Goal: Information Seeking & Learning: Compare options

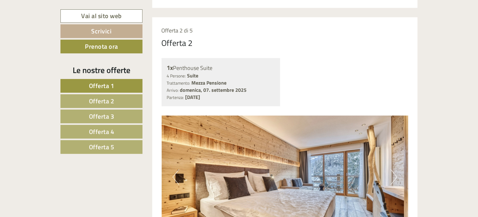
scroll to position [938, 0]
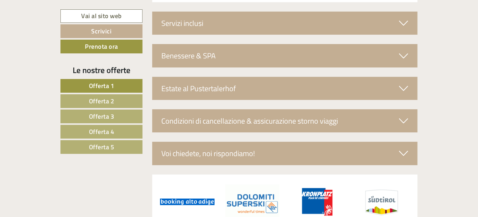
scroll to position [477, 0]
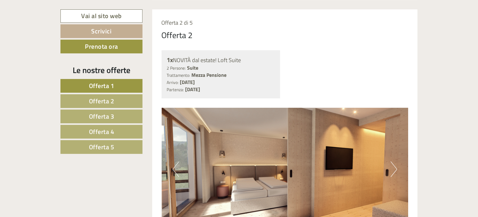
click at [120, 104] on link "Offerta 2" at bounding box center [101, 102] width 82 height 14
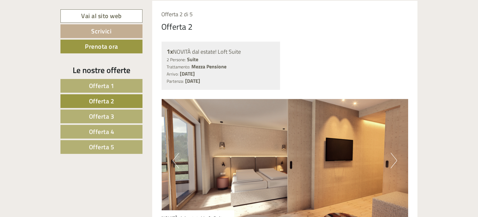
click at [118, 112] on link "Offerta 3" at bounding box center [101, 117] width 82 height 14
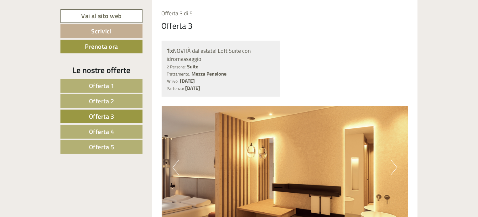
click at [117, 130] on link "Offerta 4" at bounding box center [101, 132] width 82 height 14
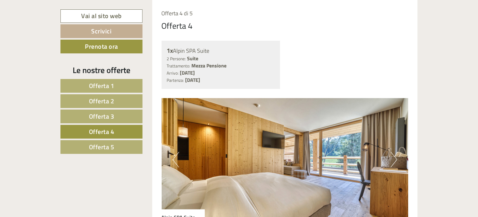
click at [113, 145] on span "Offerta 5" at bounding box center [101, 147] width 25 height 10
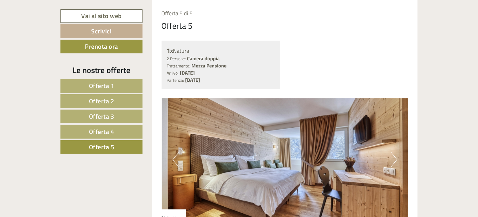
click at [122, 83] on link "Offerta 1" at bounding box center [101, 86] width 82 height 14
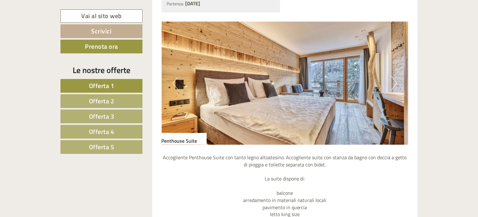
scroll to position [540, 0]
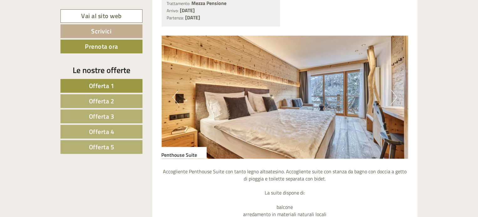
click at [108, 100] on span "Offerta 2" at bounding box center [101, 101] width 25 height 10
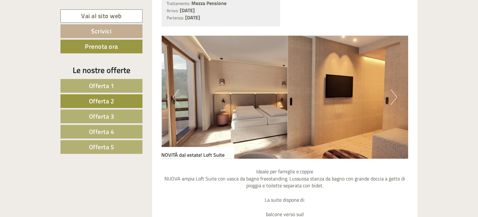
click at [391, 97] on button "Next" at bounding box center [393, 98] width 7 height 16
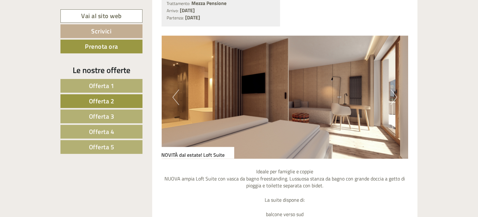
click at [391, 97] on button "Next" at bounding box center [393, 98] width 7 height 16
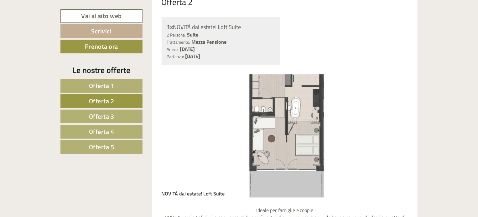
scroll to position [478, 0]
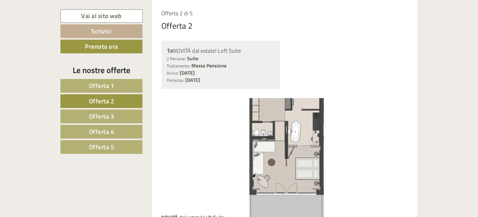
click at [119, 116] on link "Offerta 3" at bounding box center [101, 117] width 82 height 14
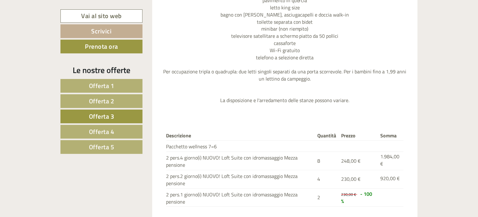
scroll to position [759, 0]
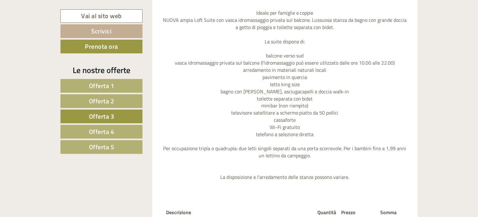
click at [128, 130] on link "Offerta 4" at bounding box center [101, 132] width 82 height 14
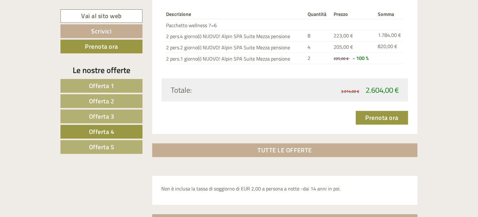
scroll to position [916, 0]
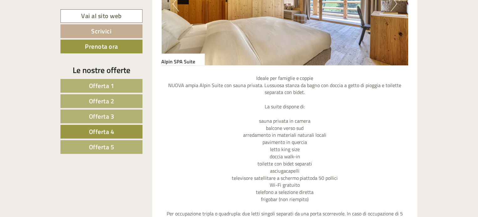
click at [113, 82] on span "Offerta 1" at bounding box center [101, 86] width 25 height 10
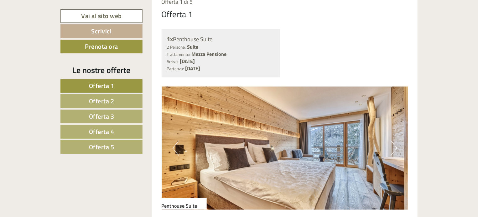
scroll to position [509, 0]
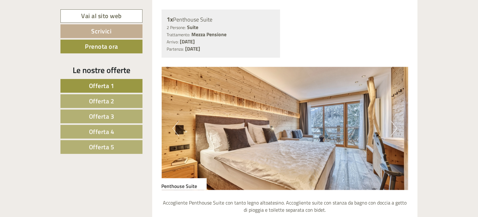
click at [394, 127] on button "Next" at bounding box center [393, 129] width 7 height 16
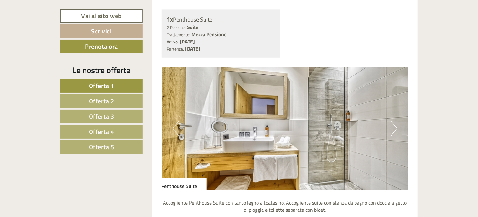
click at [394, 127] on button "Next" at bounding box center [393, 129] width 7 height 16
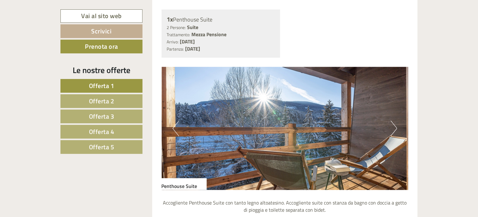
click at [394, 127] on button "Next" at bounding box center [393, 129] width 7 height 16
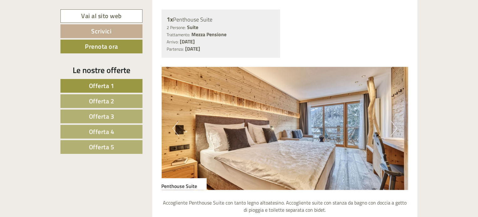
click at [394, 127] on button "Next" at bounding box center [393, 129] width 7 height 16
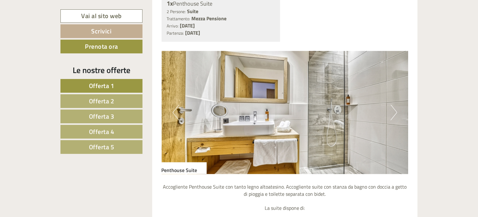
scroll to position [518, 0]
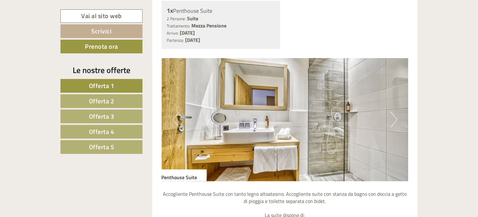
click at [397, 121] on button "Next" at bounding box center [393, 120] width 7 height 16
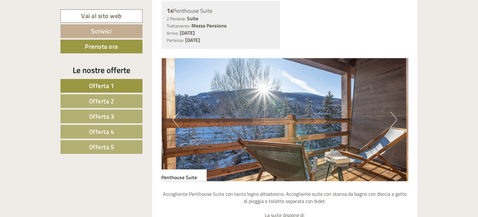
click at [396, 119] on button "Next" at bounding box center [393, 120] width 7 height 16
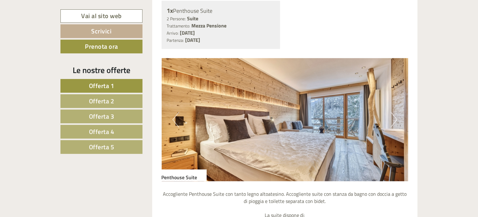
click at [395, 119] on button "Next" at bounding box center [393, 120] width 7 height 16
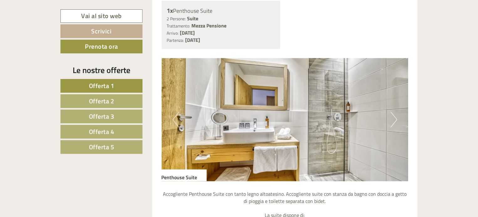
click at [393, 120] on button "Next" at bounding box center [393, 120] width 7 height 16
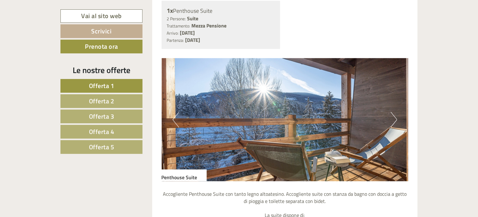
click at [393, 120] on button "Next" at bounding box center [393, 120] width 7 height 16
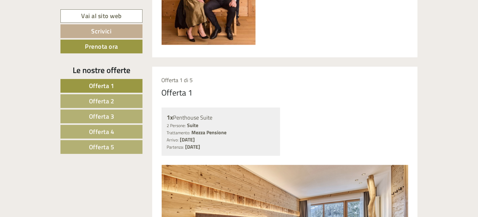
scroll to position [361, 0]
